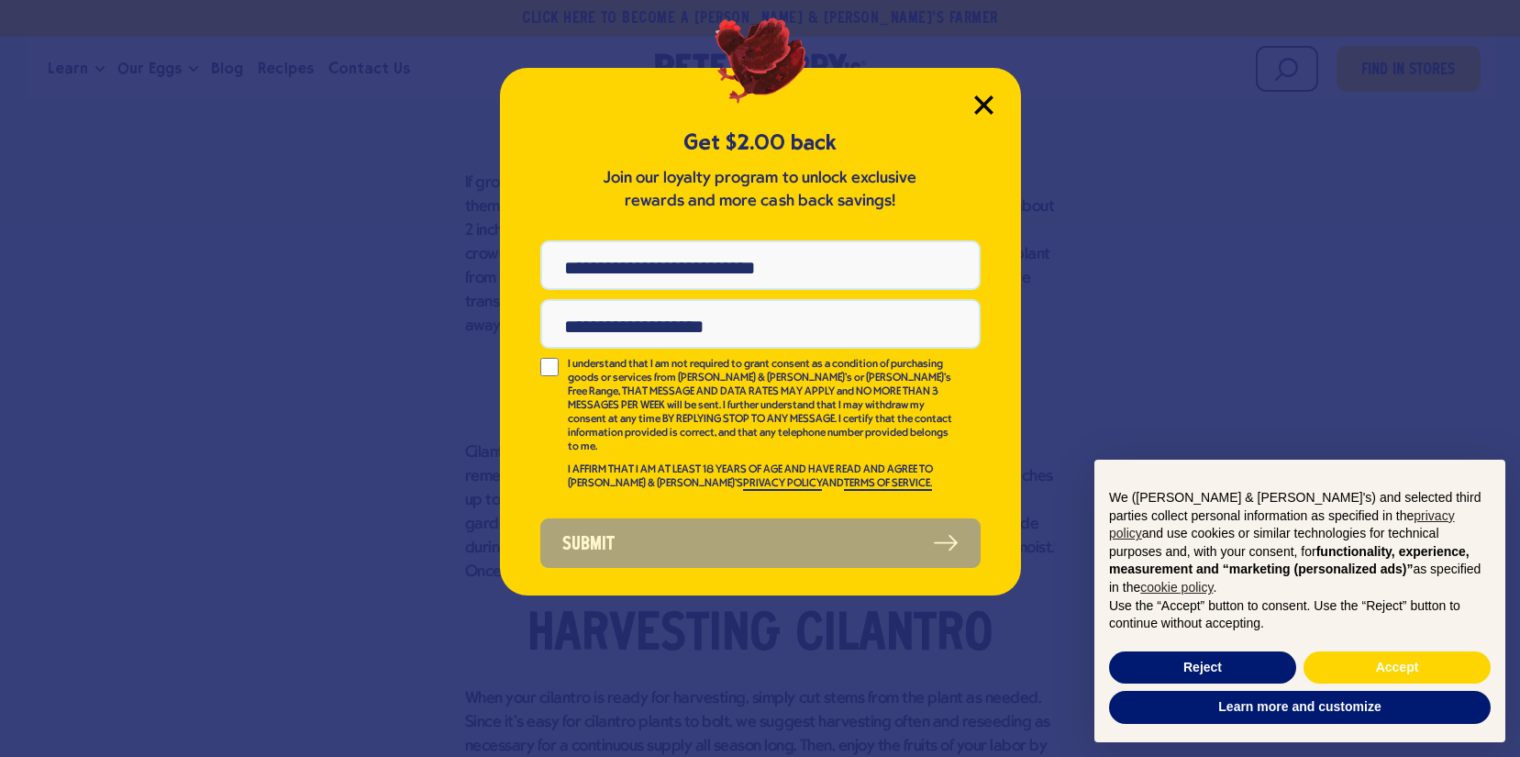
click at [982, 103] on icon "Close Modal" at bounding box center [983, 104] width 19 height 19
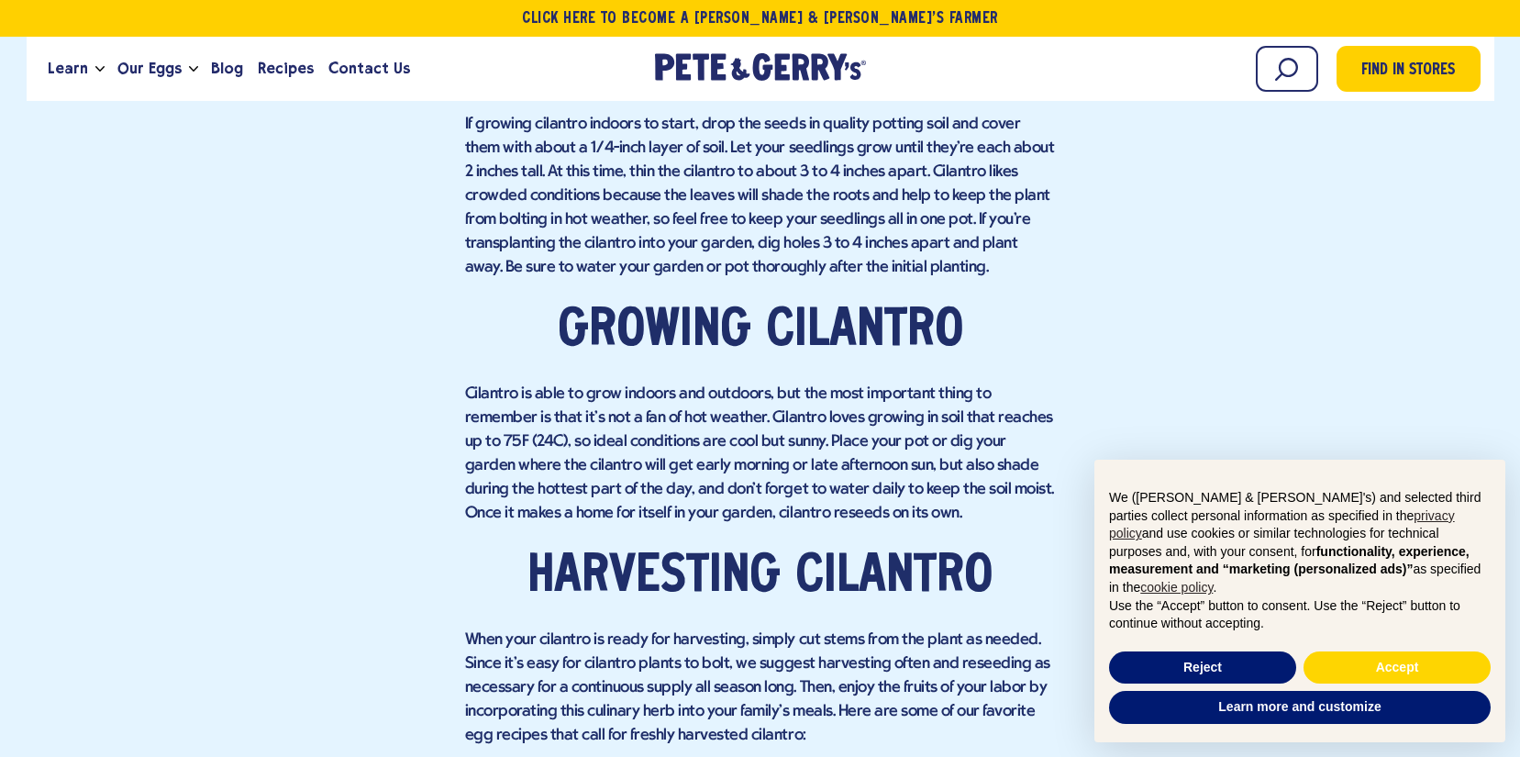
scroll to position [1724, 0]
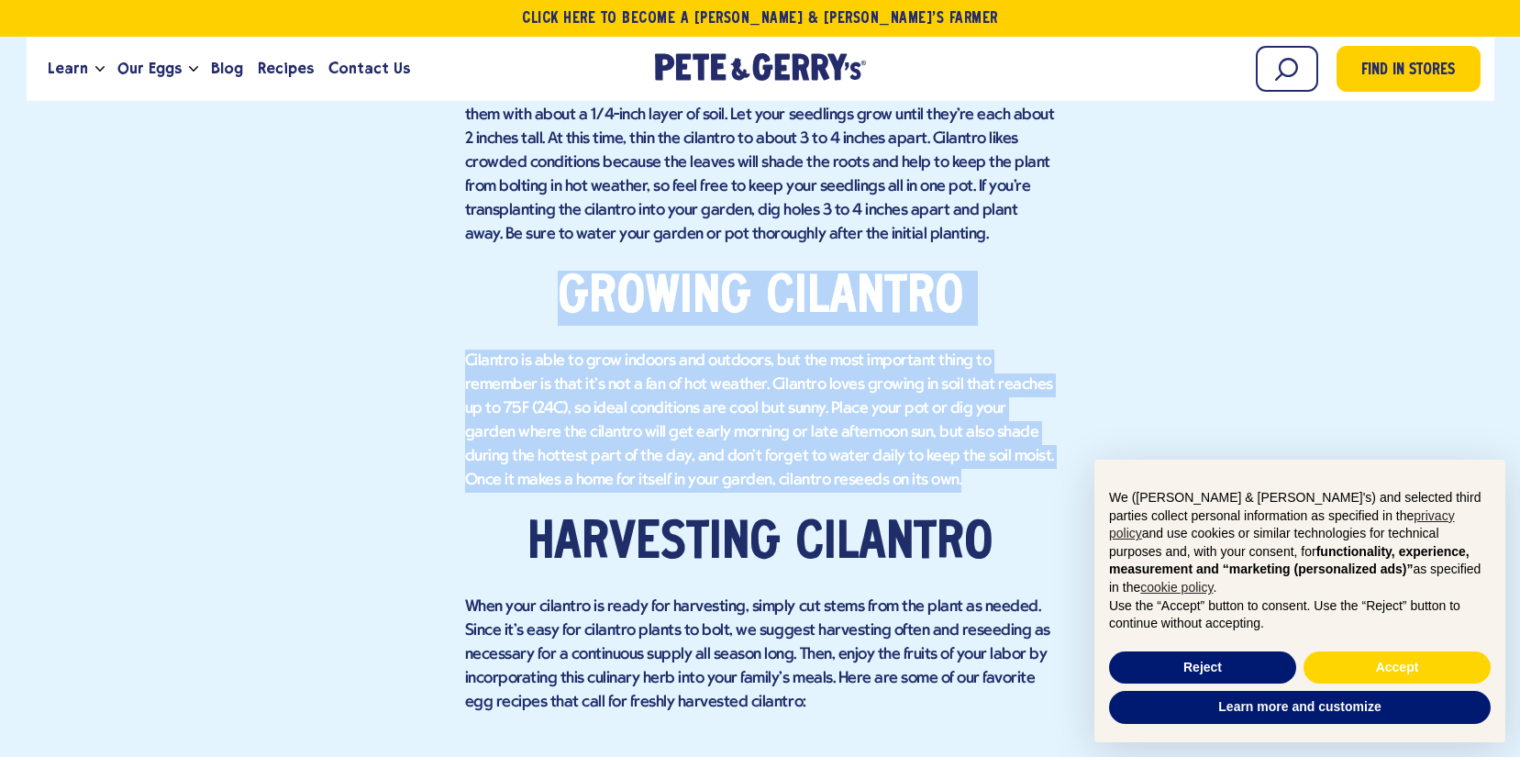
drag, startPoint x: 925, startPoint y: 471, endPoint x: 567, endPoint y: 294, distance: 398.8
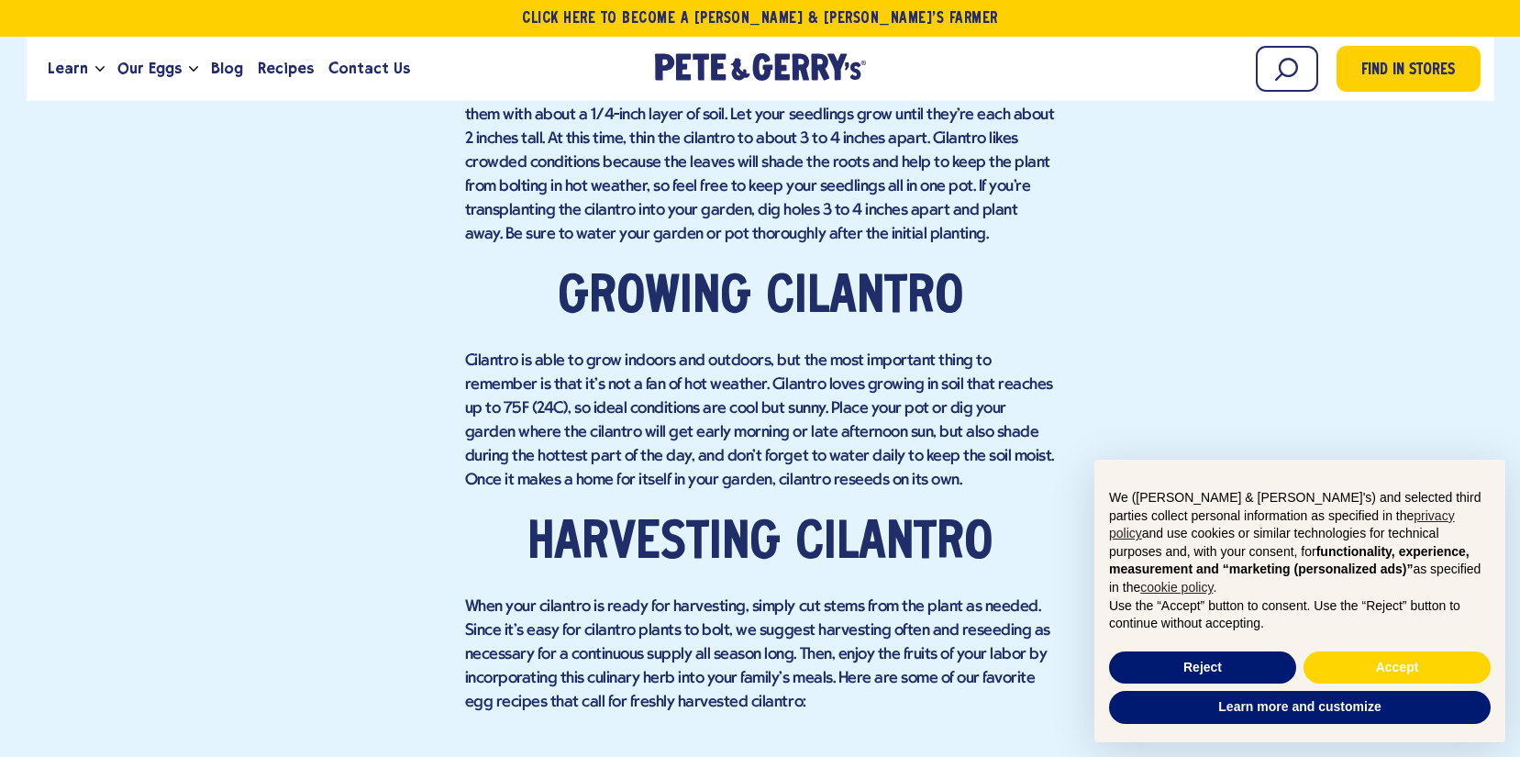
click at [726, 524] on h2 "Harvesting cilantro" at bounding box center [760, 543] width 591 height 55
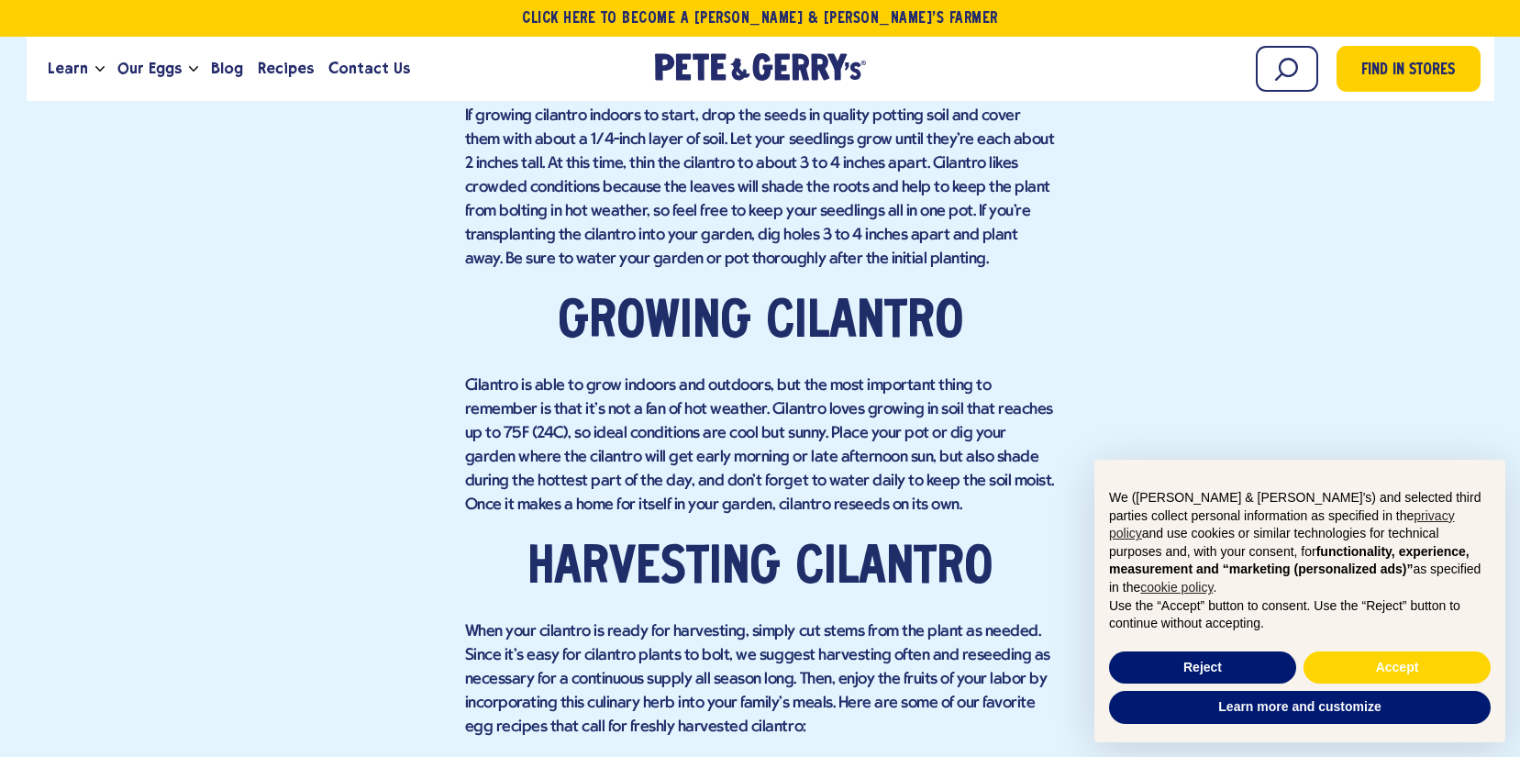
scroll to position [1540, 0]
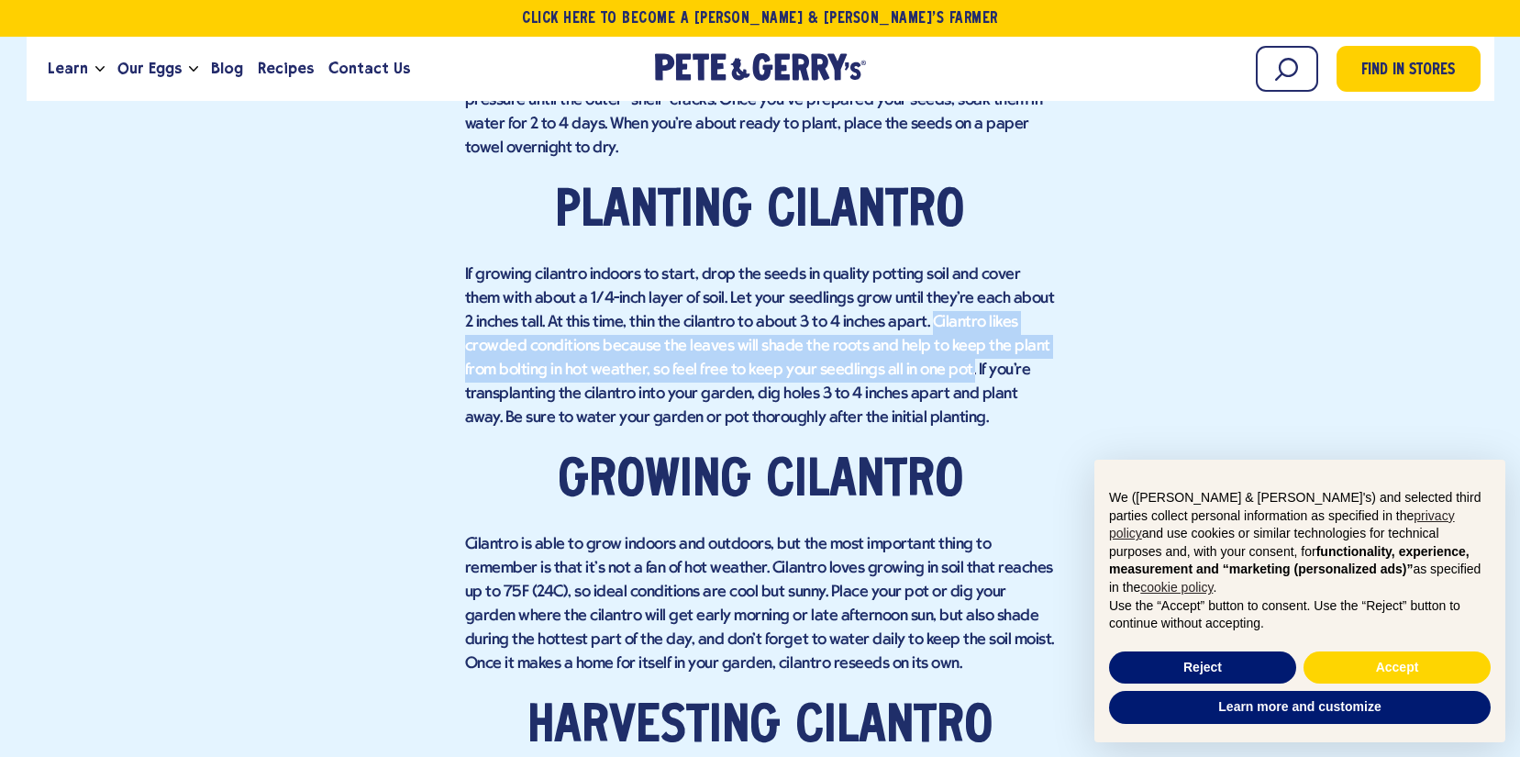
drag, startPoint x: 914, startPoint y: 318, endPoint x: 963, endPoint y: 358, distance: 63.3
click at [963, 358] on p "If growing cilantro indoors to start, drop the seeds in quality potting soil an…" at bounding box center [760, 346] width 591 height 167
click at [902, 344] on p "If growing cilantro indoors to start, drop the seeds in quality potting soil an…" at bounding box center [760, 346] width 591 height 167
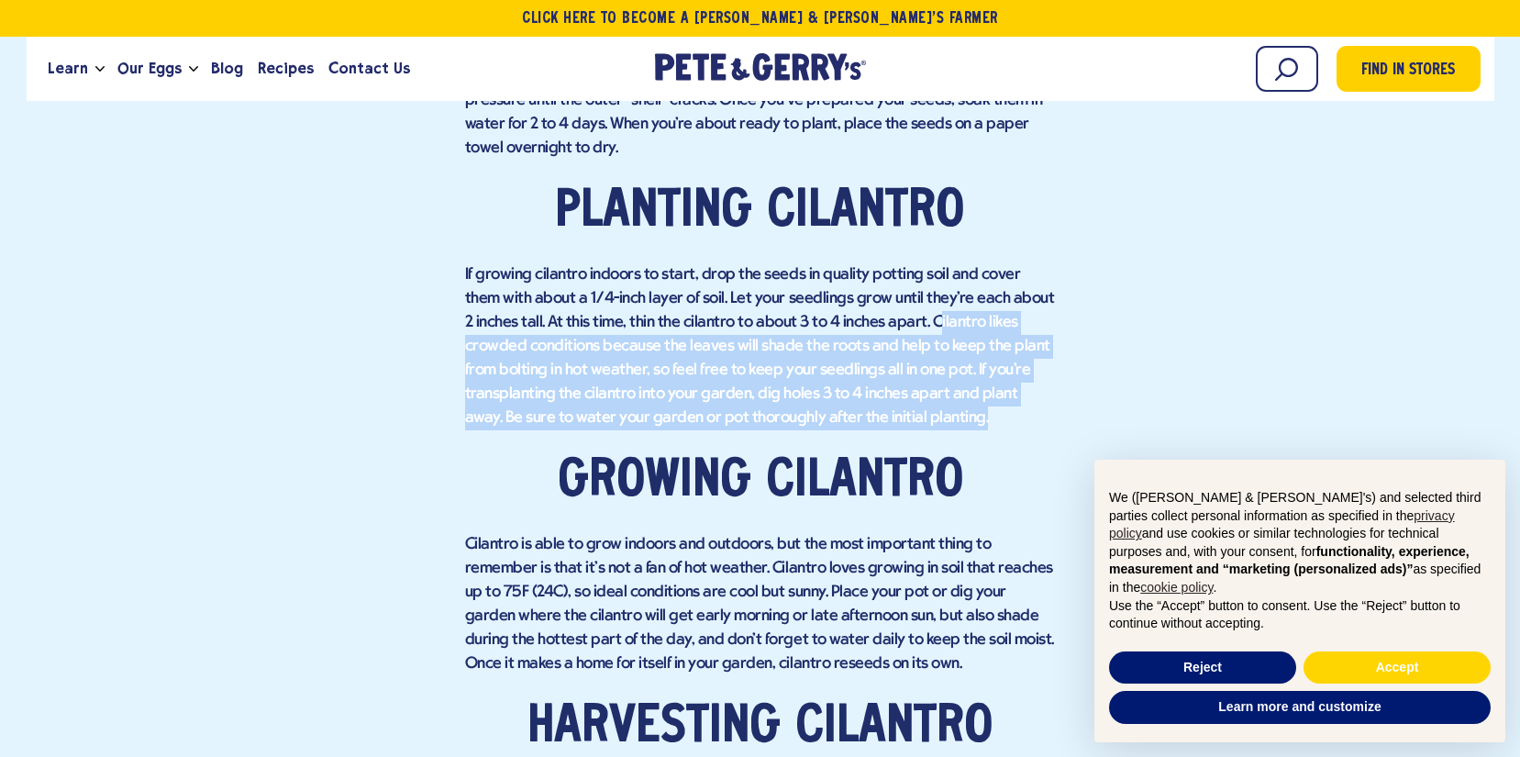
drag, startPoint x: 919, startPoint y: 321, endPoint x: 997, endPoint y: 406, distance: 115.6
click at [997, 406] on p "If growing cilantro indoors to start, drop the seeds in quality potting soil an…" at bounding box center [760, 346] width 591 height 167
click at [909, 338] on p "If growing cilantro indoors to start, drop the seeds in quality potting soil an…" at bounding box center [760, 346] width 591 height 167
drag, startPoint x: 913, startPoint y: 322, endPoint x: 933, endPoint y: 416, distance: 95.7
click at [933, 416] on p "If growing cilantro indoors to start, drop the seeds in quality potting soil an…" at bounding box center [760, 346] width 591 height 167
